Goal: Book appointment/travel/reservation

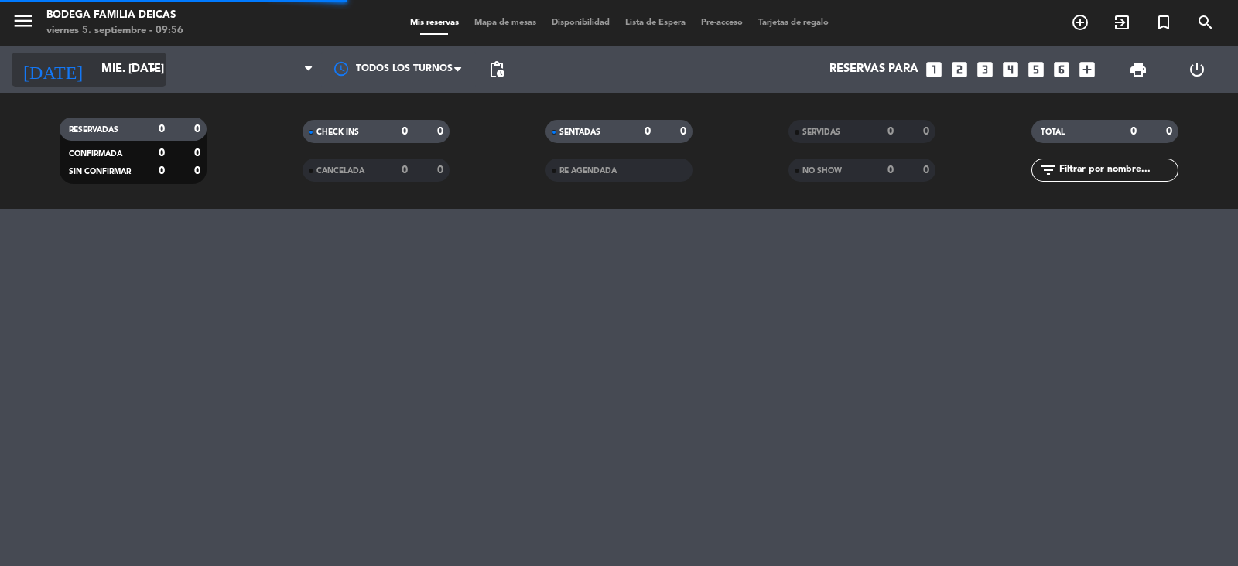
click at [153, 73] on icon "arrow_drop_down" at bounding box center [153, 69] width 19 height 19
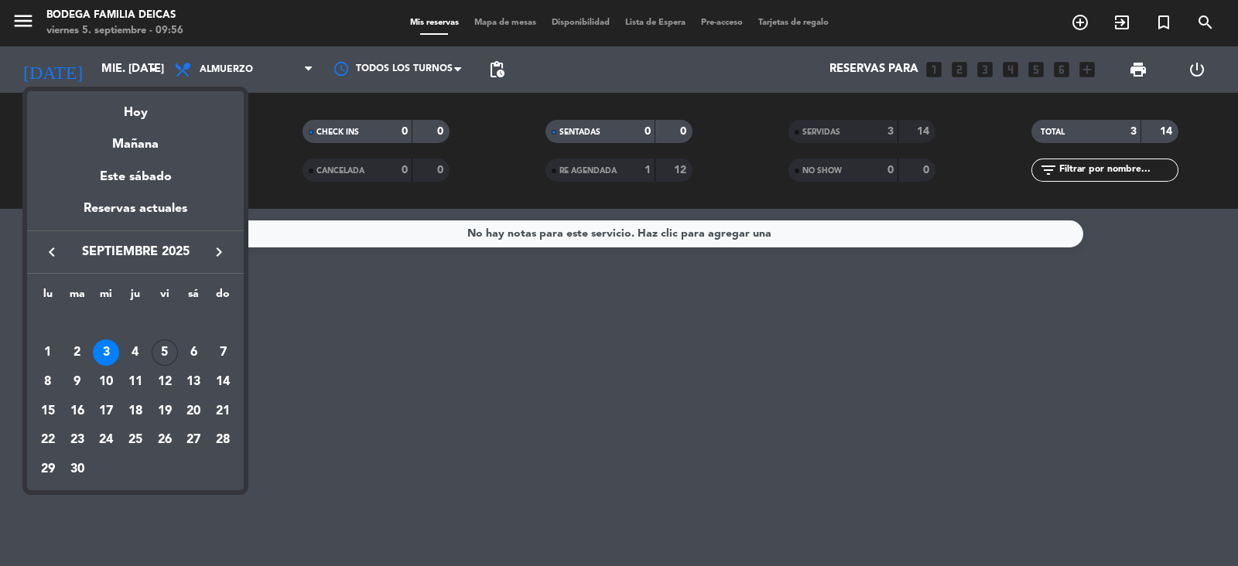
click at [106, 374] on div "10" at bounding box center [106, 382] width 26 height 26
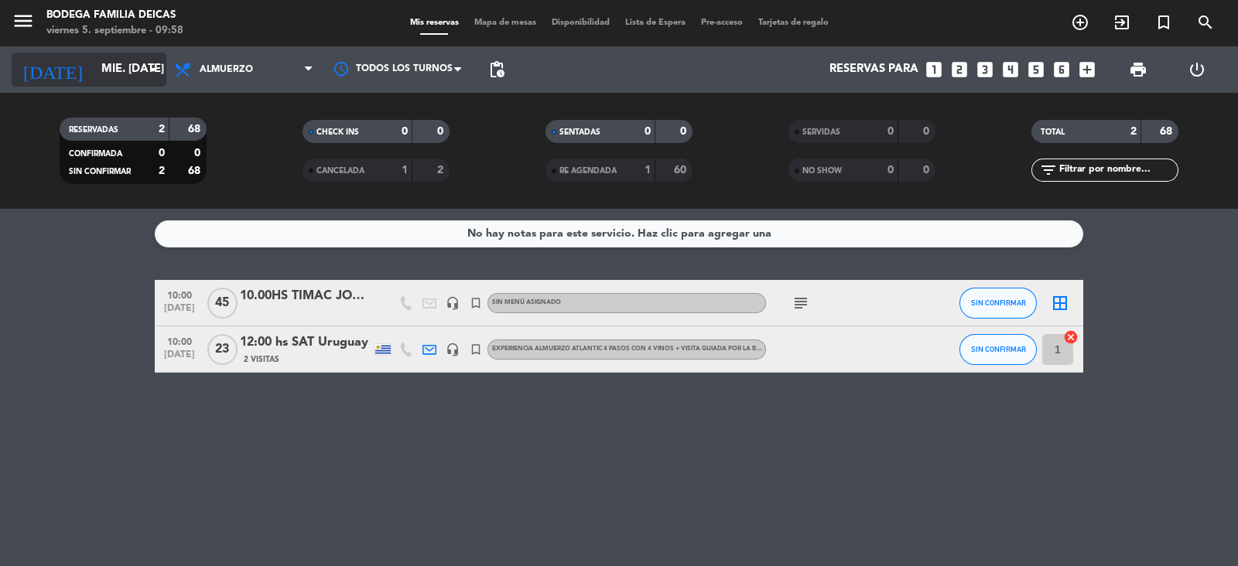
click at [147, 63] on icon "arrow_drop_down" at bounding box center [153, 69] width 19 height 19
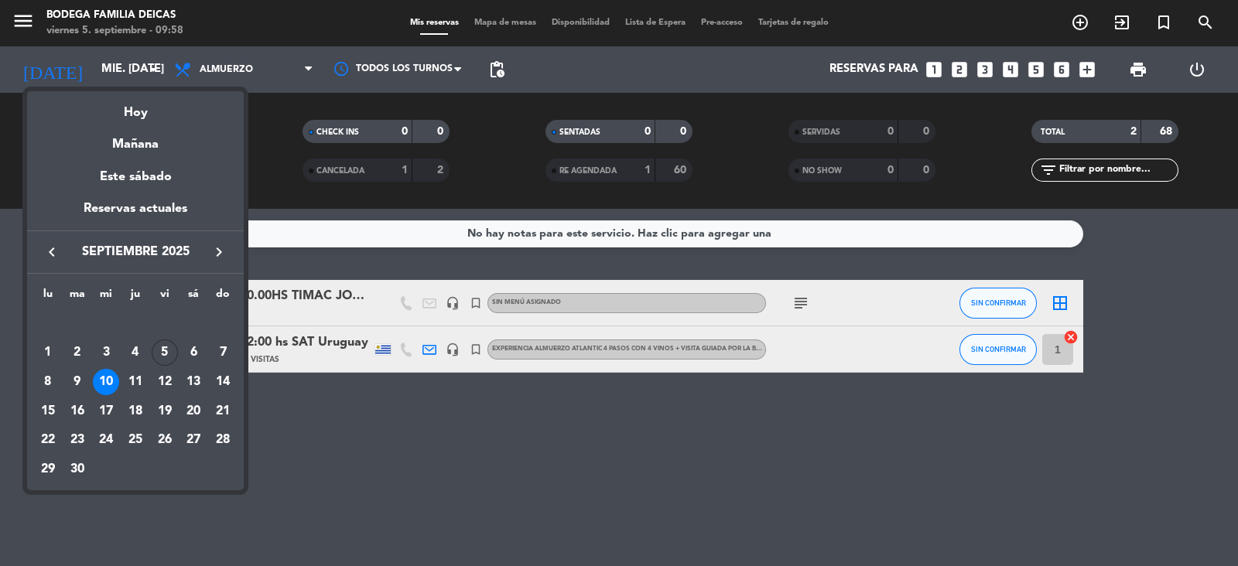
click at [220, 245] on icon "keyboard_arrow_right" at bounding box center [219, 252] width 19 height 19
click at [169, 373] on div "10" at bounding box center [165, 382] width 26 height 26
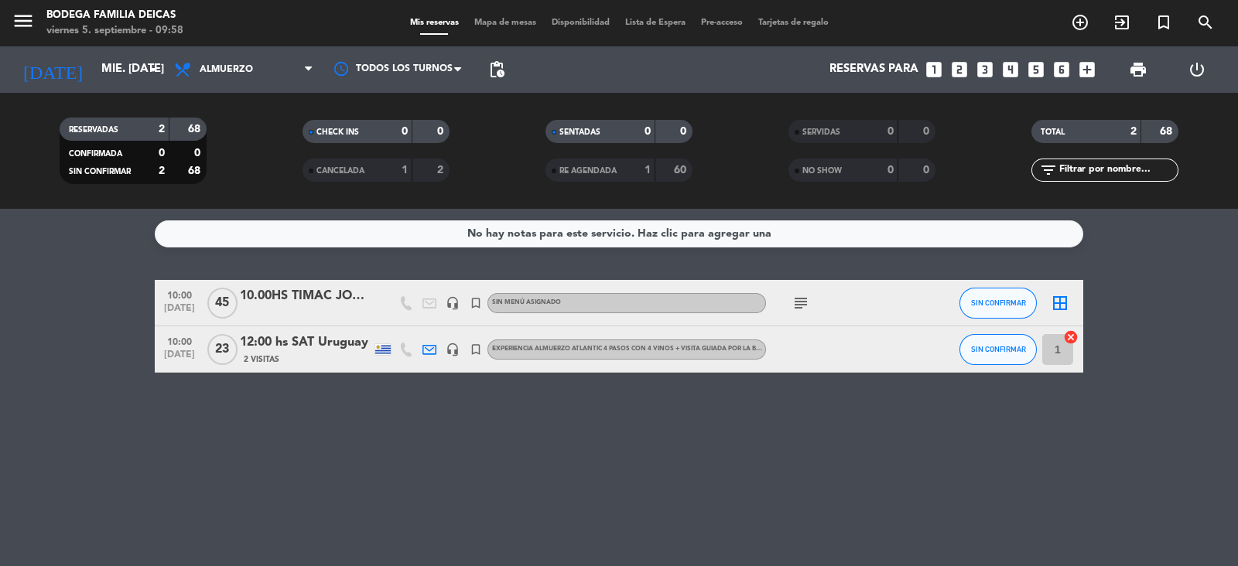
type input "vie. [DATE]"
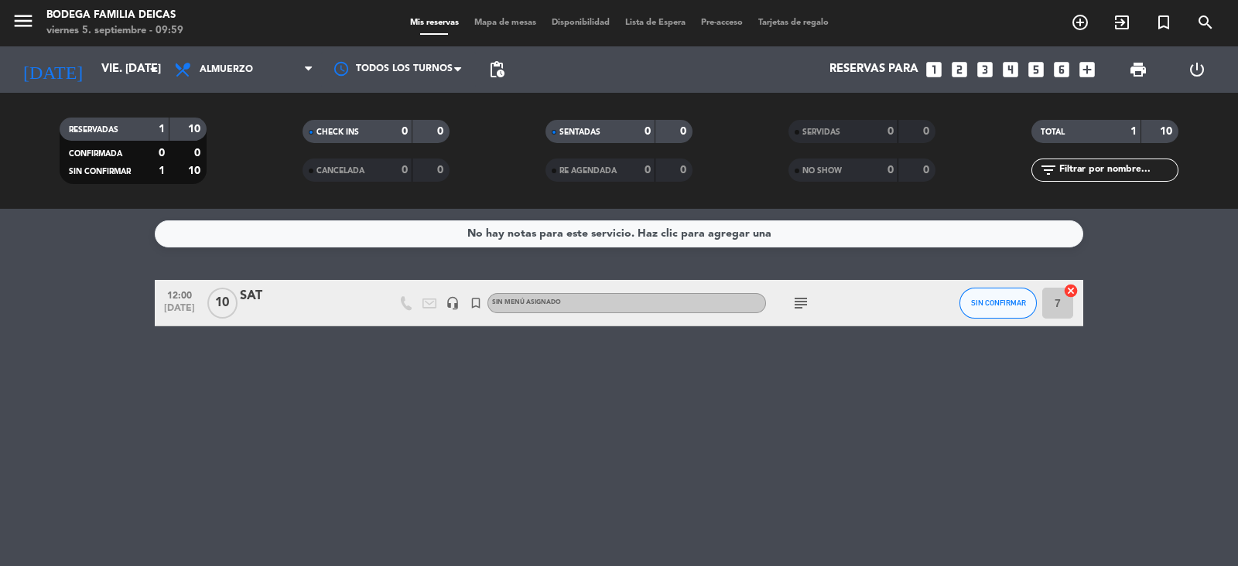
click at [261, 295] on div "SAT" at bounding box center [306, 296] width 132 height 20
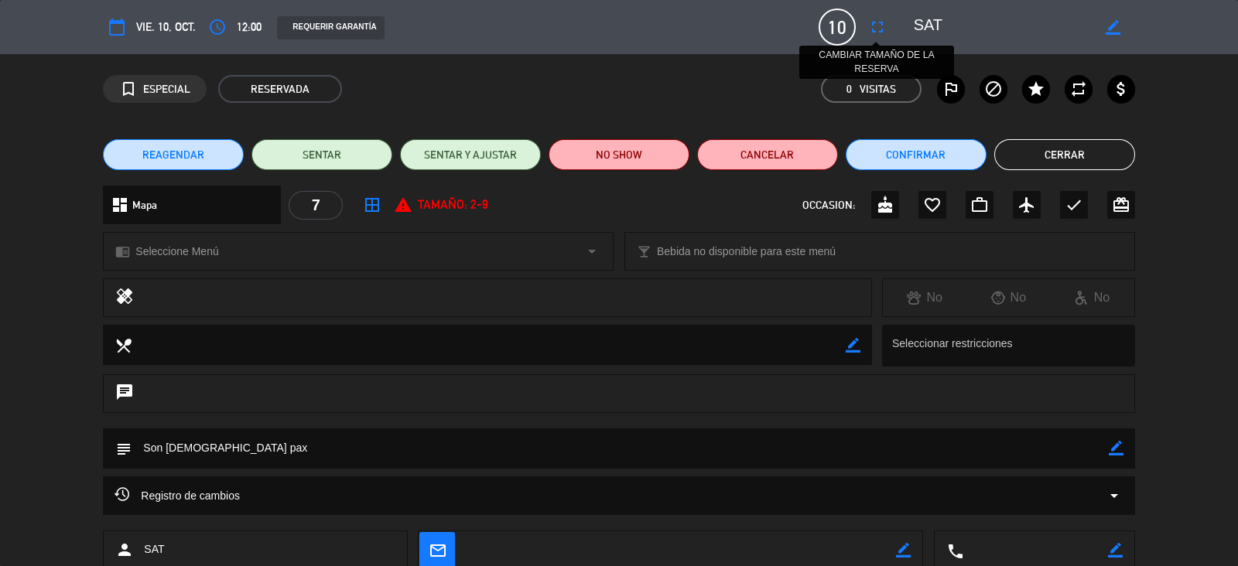
click at [878, 31] on icon "fullscreen" at bounding box center [877, 27] width 19 height 19
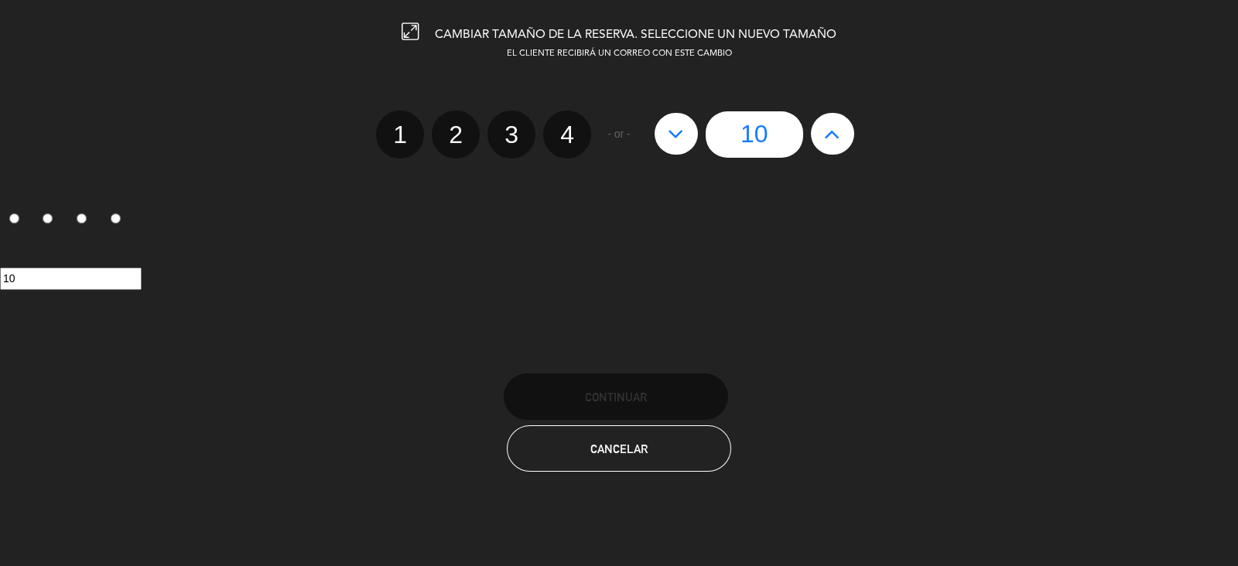
click at [843, 132] on button at bounding box center [832, 134] width 43 height 42
type input "11"
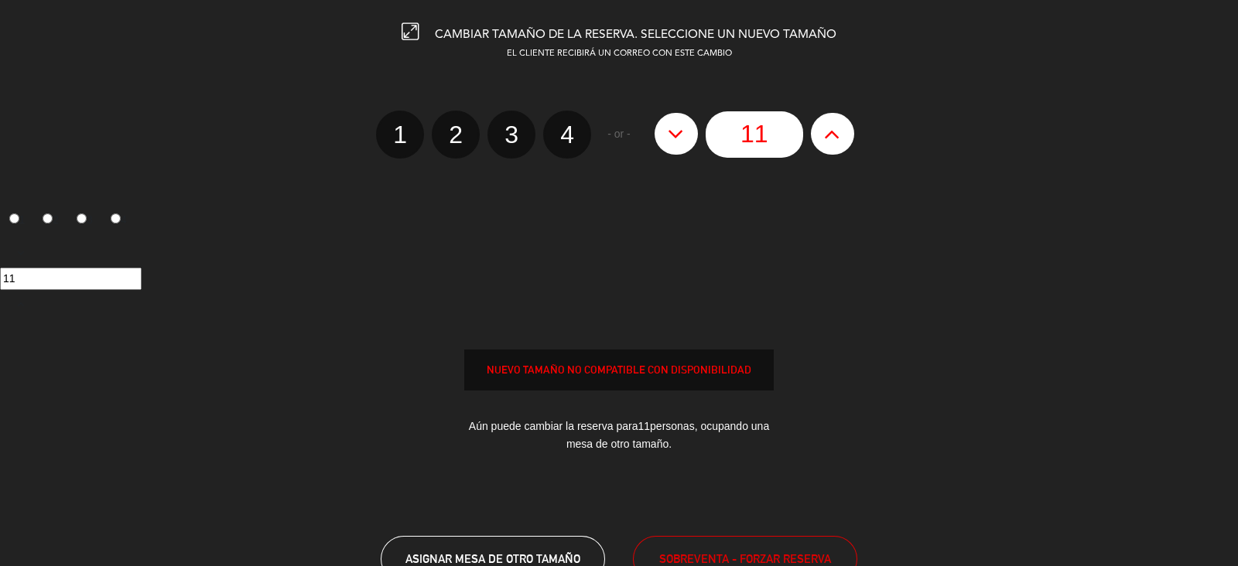
click at [843, 132] on button at bounding box center [832, 134] width 43 height 42
type input "12"
click at [843, 133] on button at bounding box center [832, 134] width 43 height 42
type input "13"
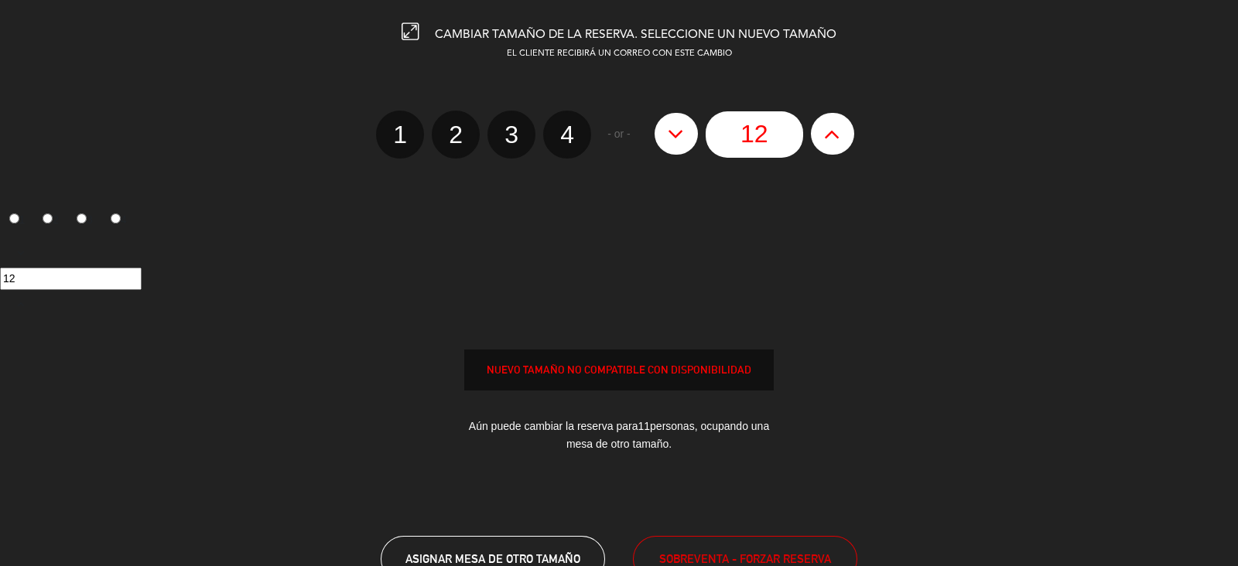
type input "13"
click at [843, 133] on button at bounding box center [832, 134] width 43 height 42
type input "14"
click at [843, 133] on button at bounding box center [832, 134] width 43 height 42
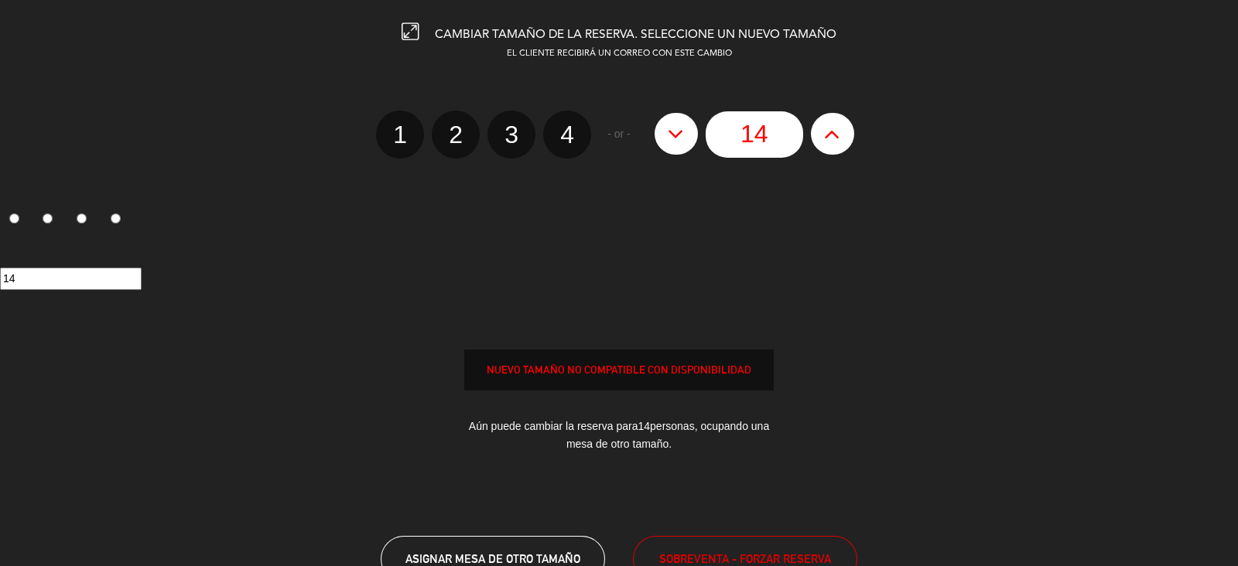
type input "15"
click at [843, 133] on button at bounding box center [832, 134] width 43 height 42
type input "16"
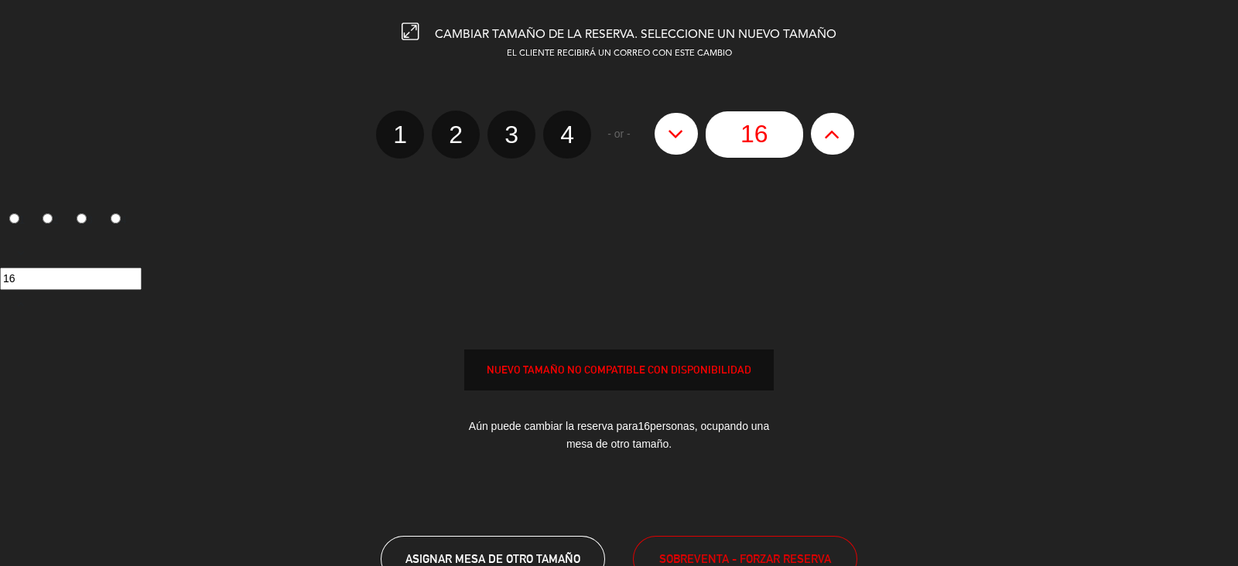
click at [843, 133] on button at bounding box center [832, 134] width 43 height 42
type input "17"
click at [843, 133] on button at bounding box center [832, 134] width 43 height 42
type input "18"
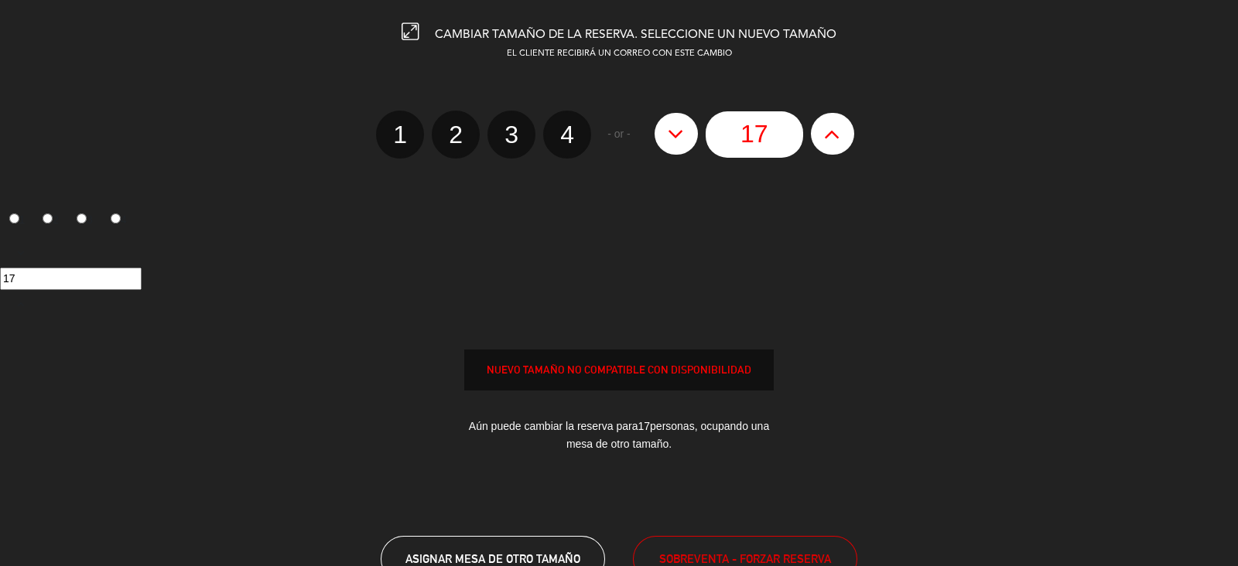
type input "18"
click at [843, 133] on button at bounding box center [832, 134] width 43 height 42
type input "19"
click at [843, 135] on button at bounding box center [832, 134] width 43 height 42
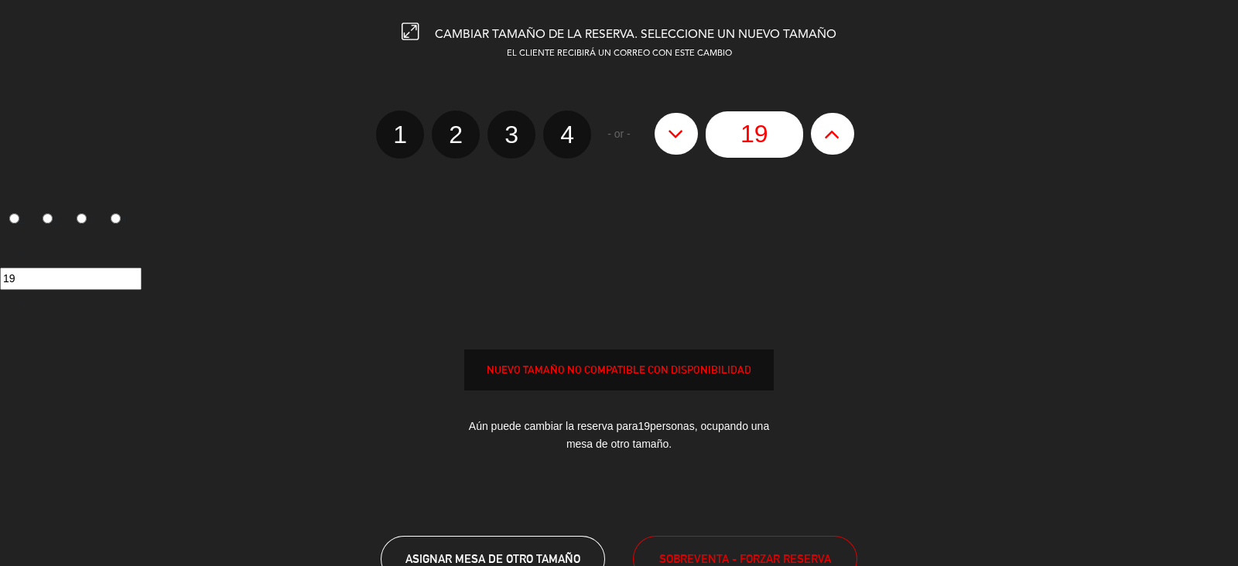
type input "20"
click at [843, 135] on button at bounding box center [832, 134] width 43 height 42
type input "21"
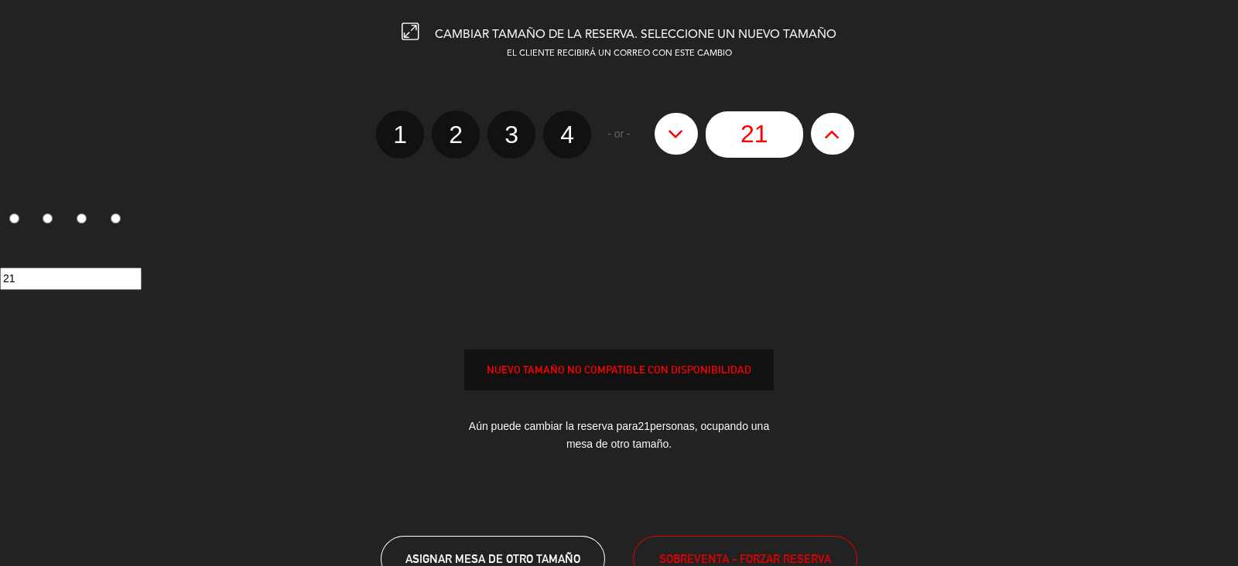
click at [843, 137] on button at bounding box center [832, 134] width 43 height 42
type input "22"
click at [844, 137] on button at bounding box center [832, 134] width 43 height 42
type input "23"
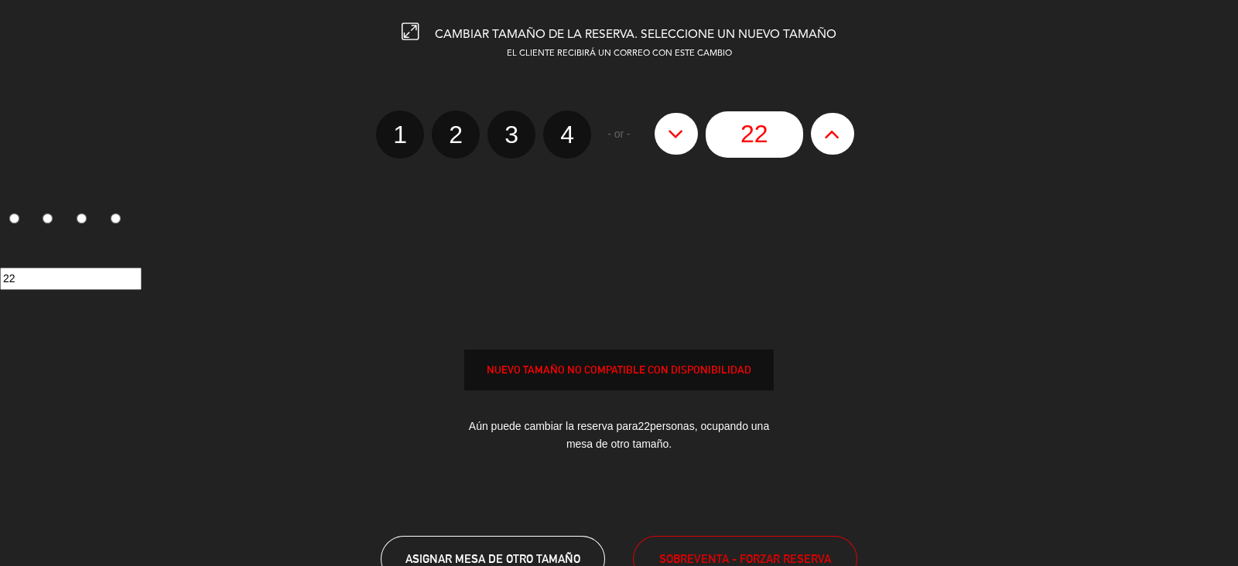
type input "23"
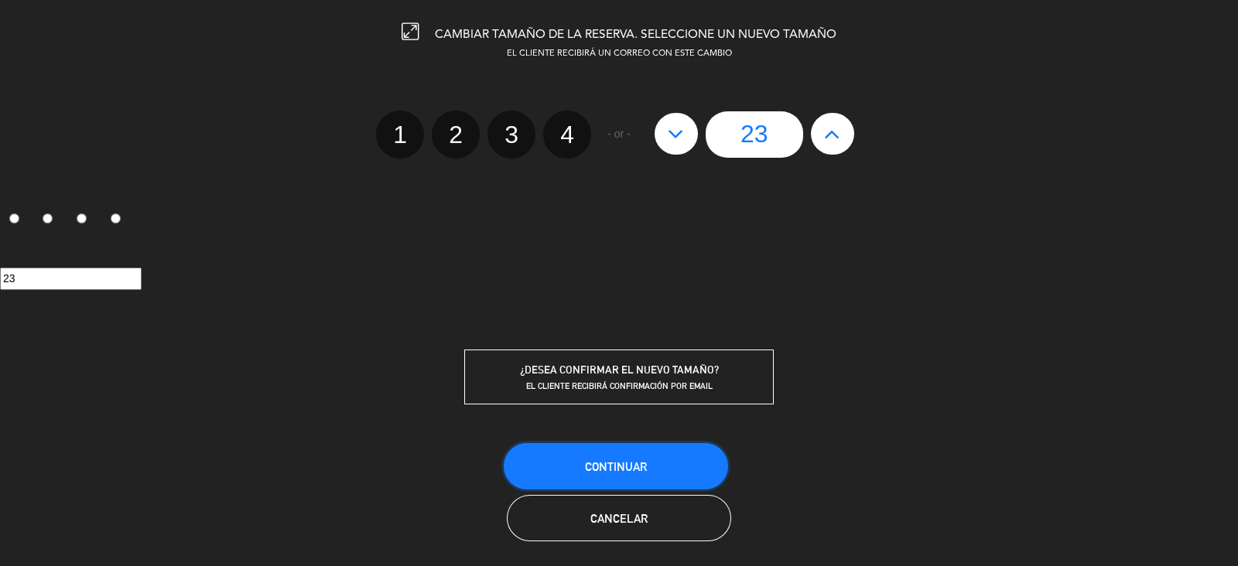
click at [636, 466] on span "Continuar" at bounding box center [616, 466] width 62 height 13
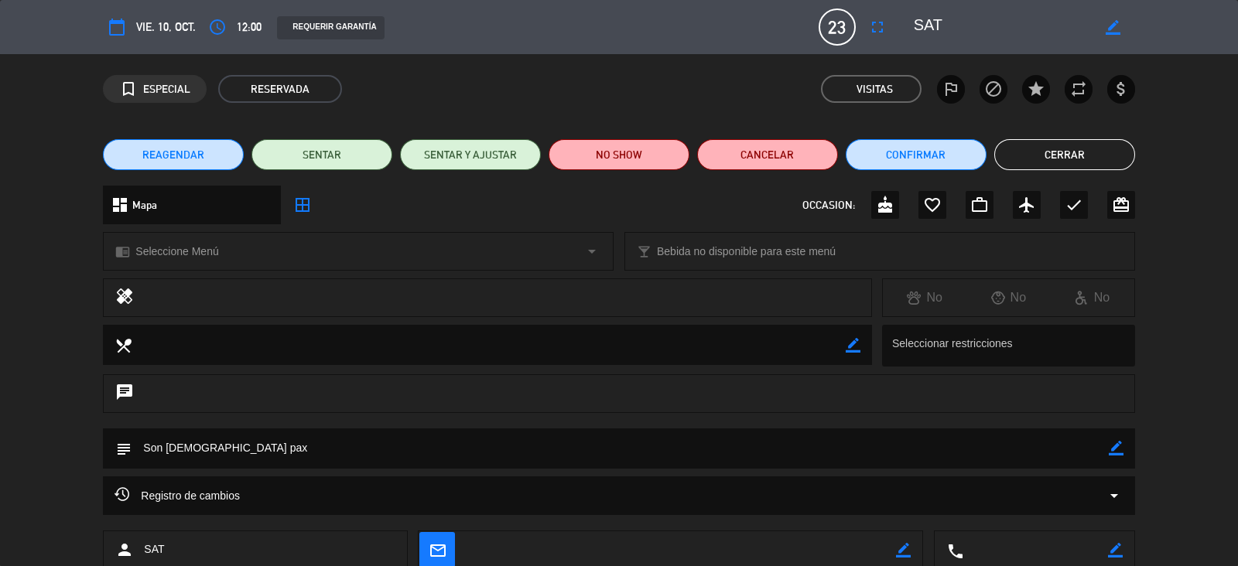
click at [1083, 160] on button "Cerrar" at bounding box center [1064, 154] width 141 height 31
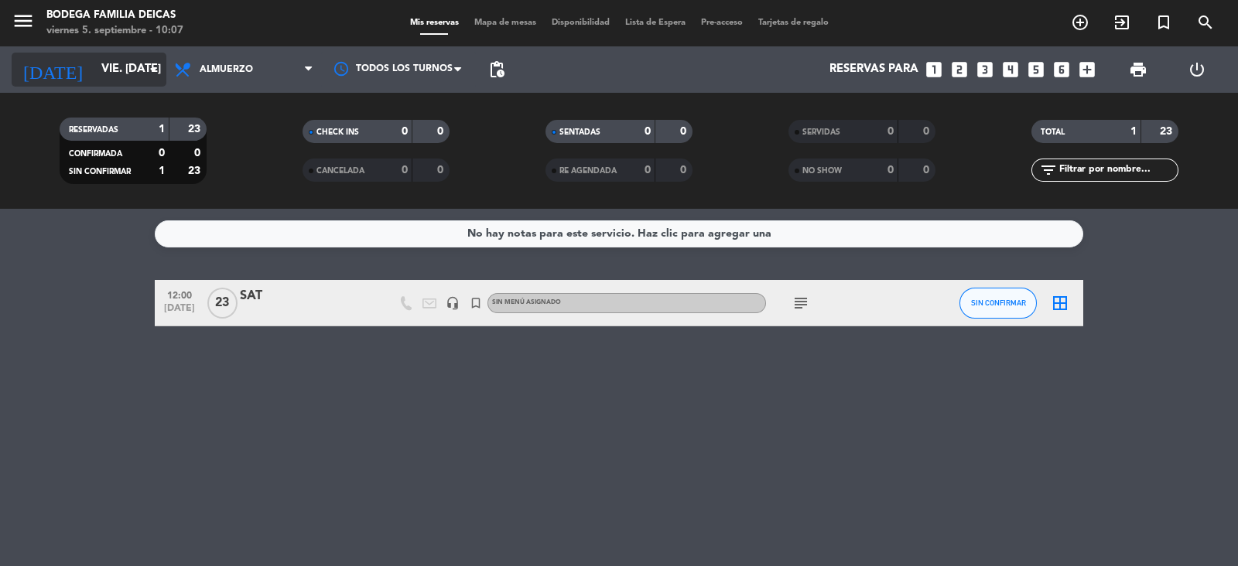
click at [156, 67] on icon "arrow_drop_down" at bounding box center [153, 69] width 19 height 19
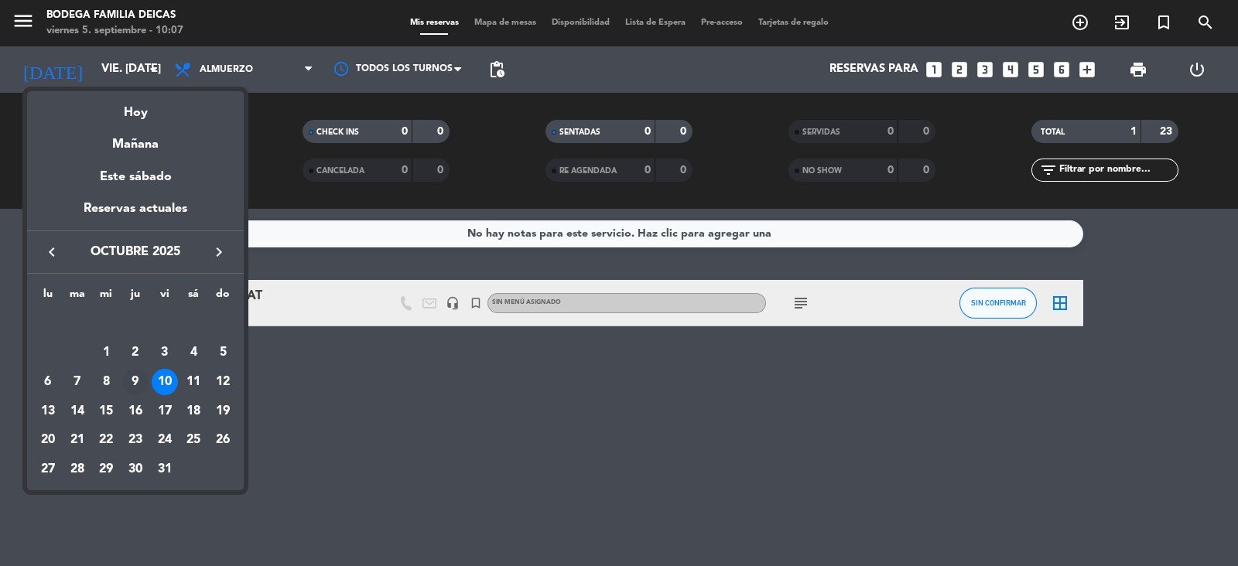
click at [135, 378] on div "9" at bounding box center [135, 382] width 26 height 26
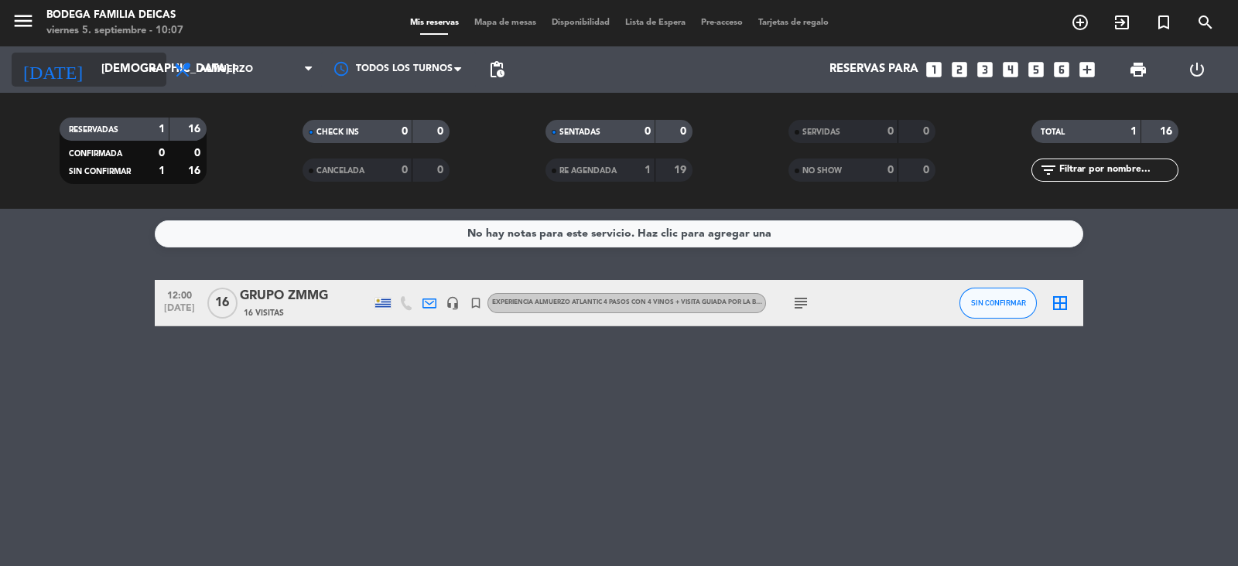
click at [156, 74] on icon "arrow_drop_down" at bounding box center [153, 69] width 19 height 19
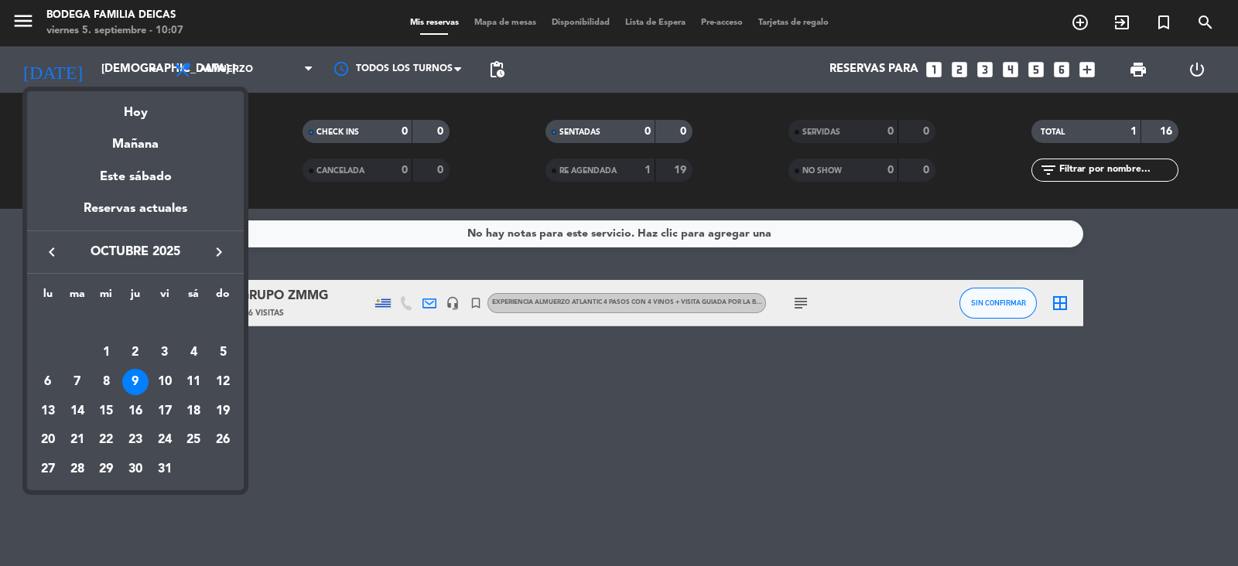
click at [163, 378] on div "10" at bounding box center [165, 382] width 26 height 26
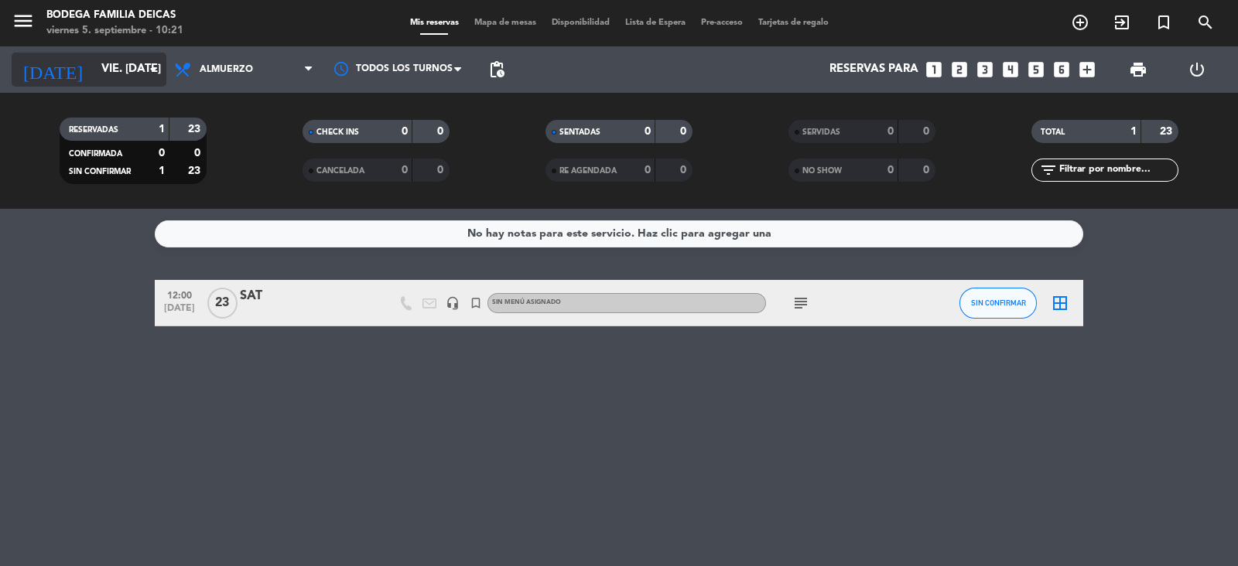
click at [138, 70] on input "vie. [DATE]" at bounding box center [168, 69] width 149 height 29
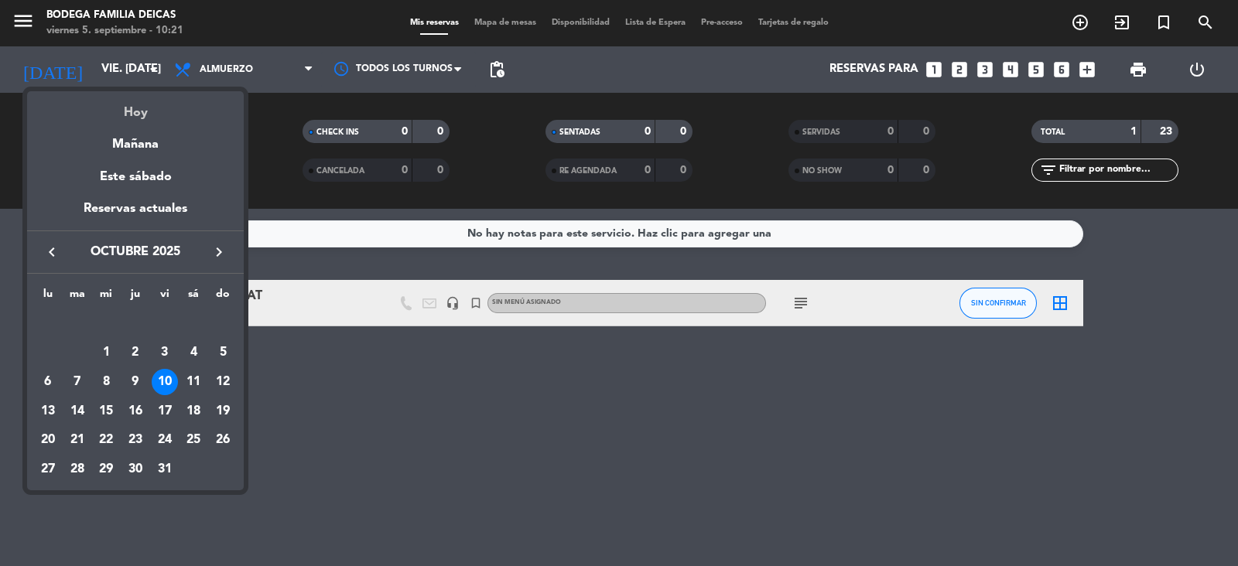
click at [146, 108] on div "Hoy" at bounding box center [135, 107] width 217 height 32
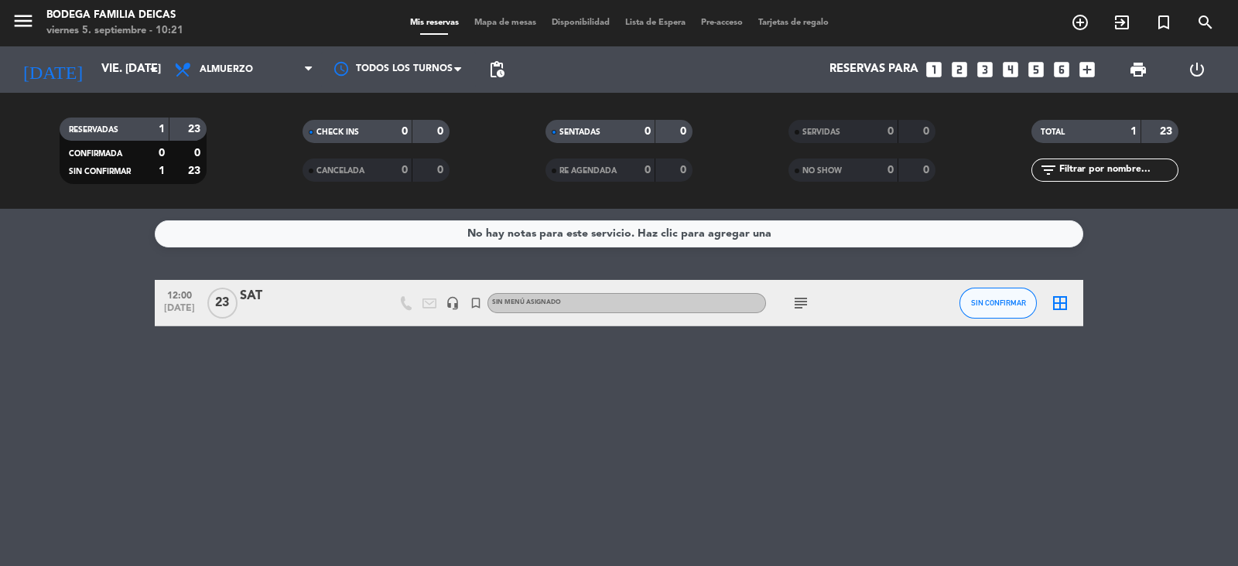
type input "vie. [DATE]"
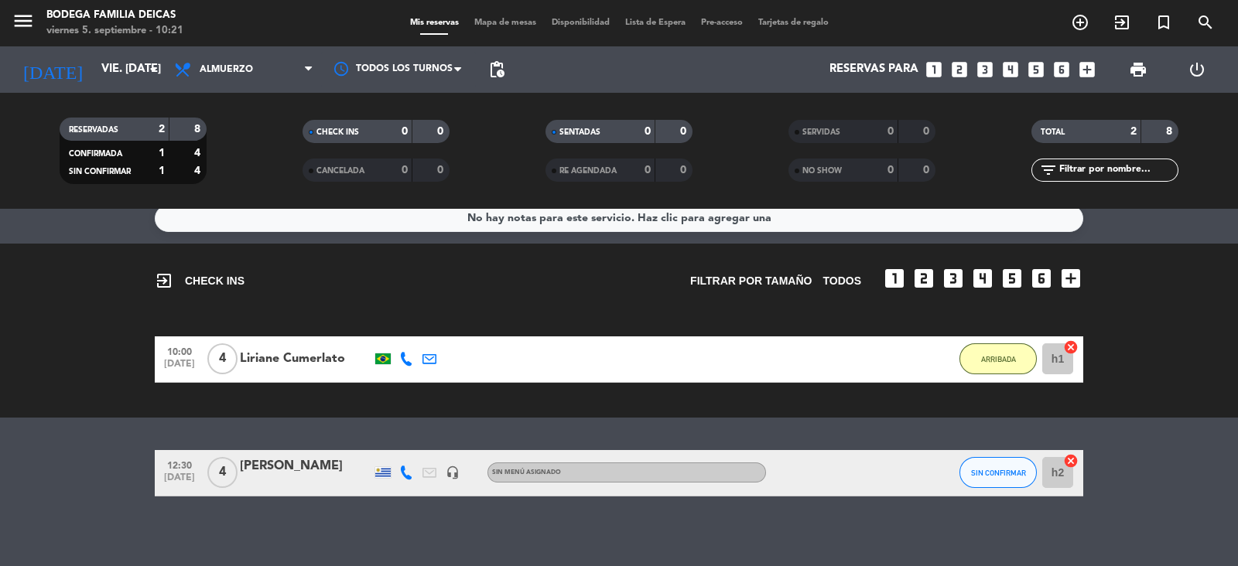
scroll to position [22, 0]
